Goal: Task Accomplishment & Management: Manage account settings

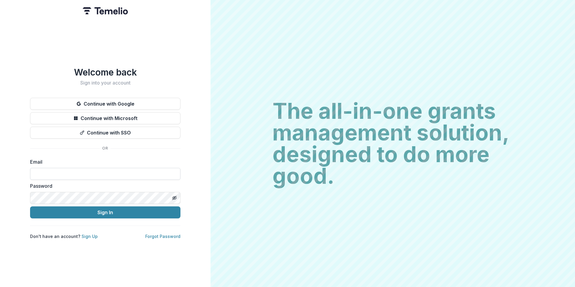
click at [87, 171] on input at bounding box center [105, 174] width 150 height 12
type input "**********"
click at [30, 206] on button "Sign In" at bounding box center [105, 212] width 150 height 12
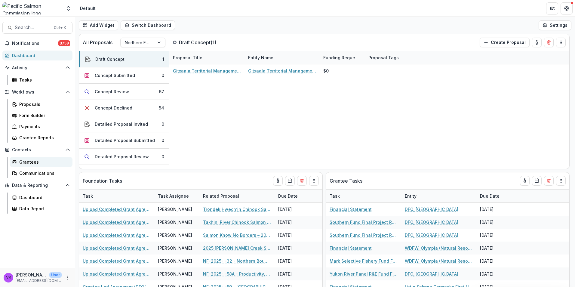
click at [28, 161] on div "Grantees" at bounding box center [43, 162] width 48 height 6
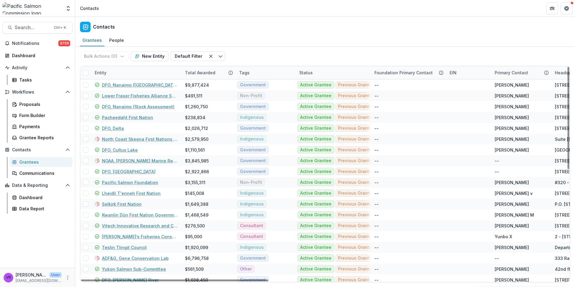
click at [140, 70] on div "Entity" at bounding box center [136, 72] width 90 height 13
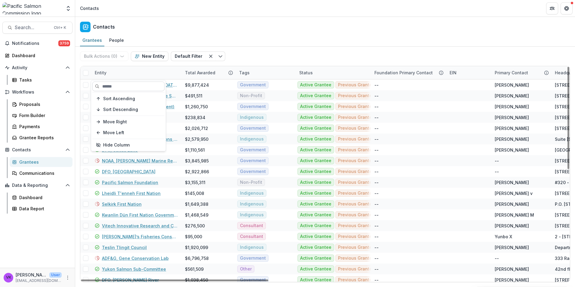
click at [128, 84] on input at bounding box center [128, 86] width 72 height 10
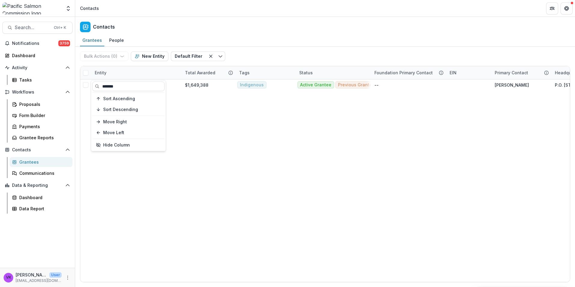
type input "*******"
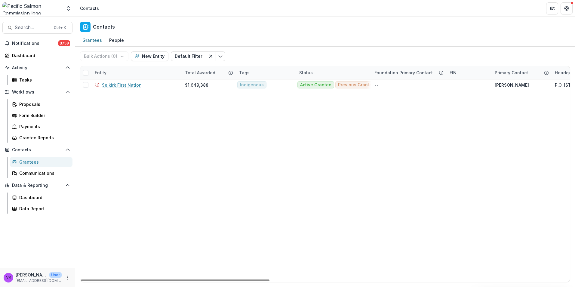
drag, startPoint x: 368, startPoint y: 73, endPoint x: 369, endPoint y: 76, distance: 3.3
click at [369, 74] on div "Status" at bounding box center [332, 72] width 75 height 13
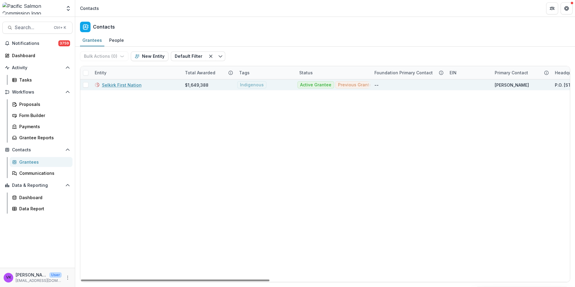
click at [129, 83] on link "Selkirk First Nation" at bounding box center [122, 85] width 40 height 6
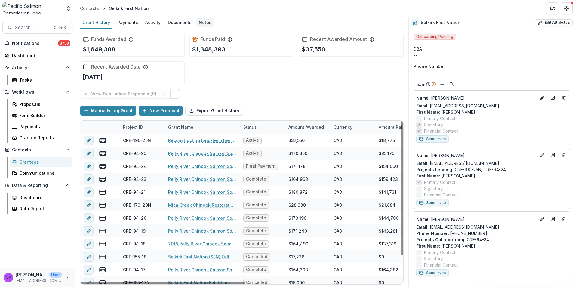
click at [200, 23] on div "Notes" at bounding box center [204, 22] width 17 height 9
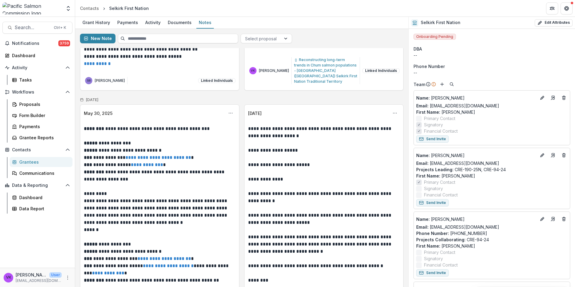
scroll to position [481, 0]
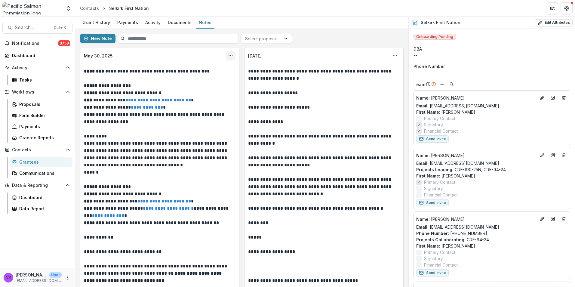
click at [231, 55] on icon "Options" at bounding box center [230, 55] width 5 height 5
click at [187, 79] on button "Edit" at bounding box center [201, 79] width 64 height 10
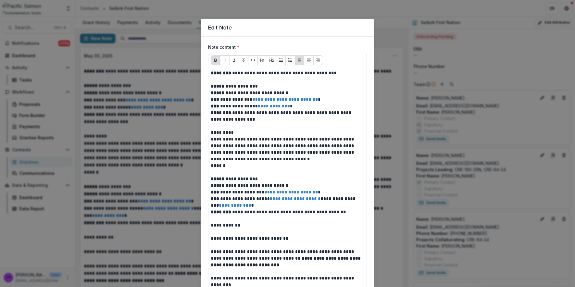
scroll to position [0, 0]
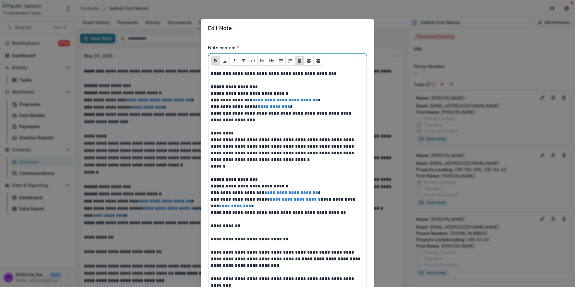
click at [212, 87] on strong "*****" at bounding box center [218, 86] width 14 height 5
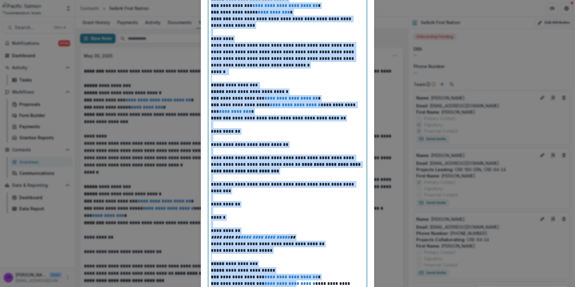
scroll to position [100, 0]
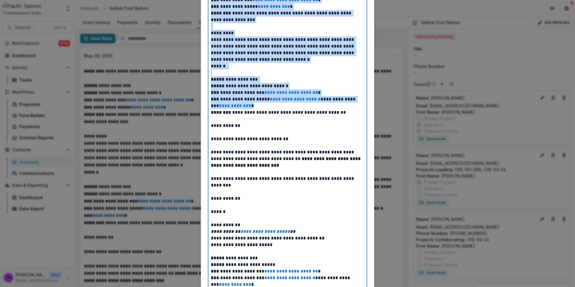
drag, startPoint x: 254, startPoint y: 90, endPoint x: 297, endPoint y: 102, distance: 44.8
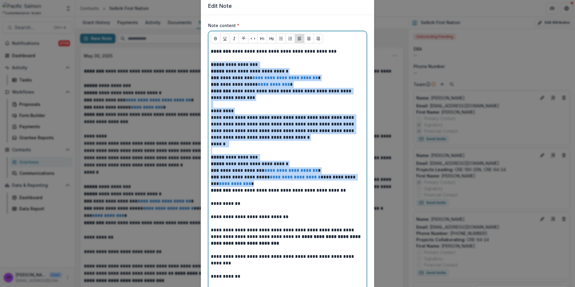
scroll to position [10, 0]
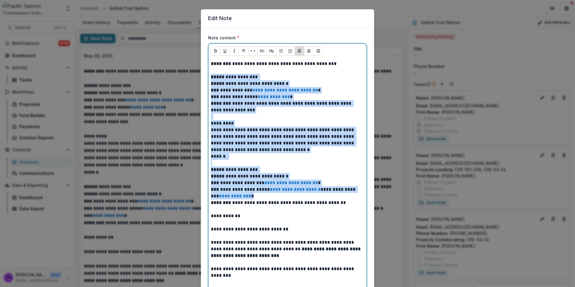
click at [304, 164] on p at bounding box center [287, 163] width 153 height 7
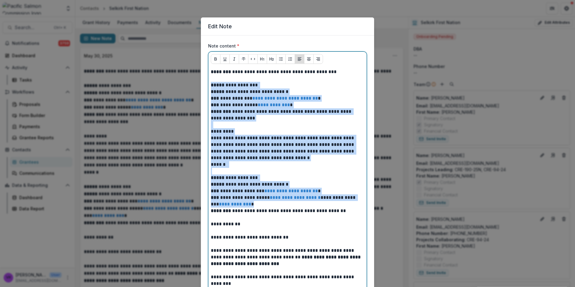
scroll to position [0, 0]
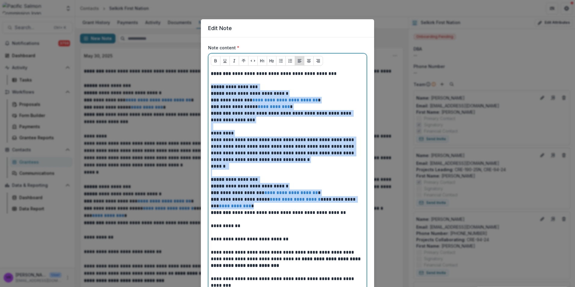
click at [322, 129] on p at bounding box center [287, 126] width 153 height 7
click at [313, 121] on p "**********" at bounding box center [287, 104] width 153 height 40
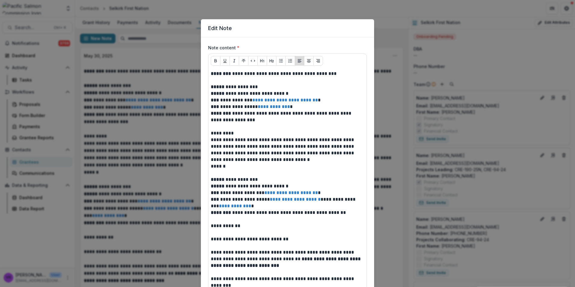
drag, startPoint x: 209, startPoint y: 87, endPoint x: 216, endPoint y: 86, distance: 7.2
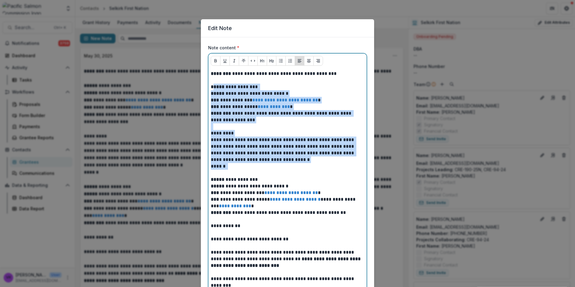
drag, startPoint x: 212, startPoint y: 86, endPoint x: 263, endPoint y: 165, distance: 93.7
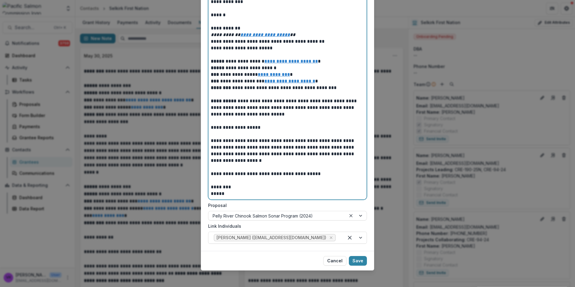
scroll to position [1000, 0]
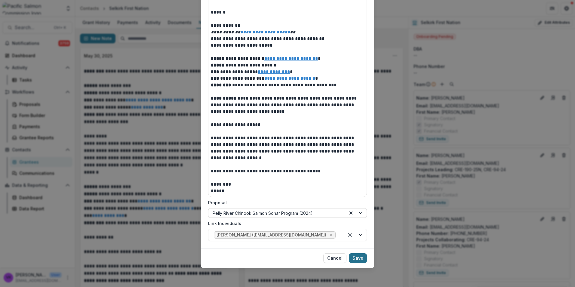
click at [360, 258] on button "Save" at bounding box center [358, 258] width 18 height 10
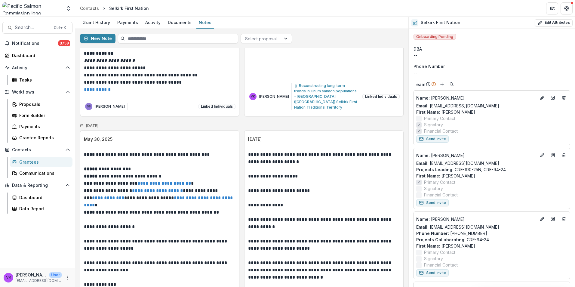
scroll to position [391, 0]
